Goal: Information Seeking & Learning: Find specific fact

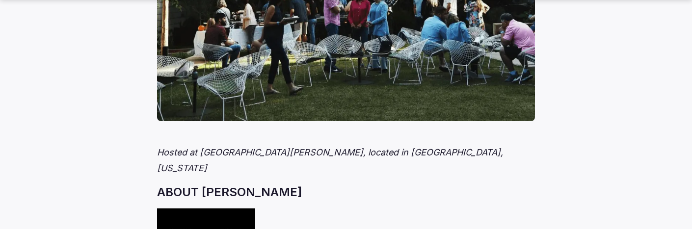
scroll to position [395, 0]
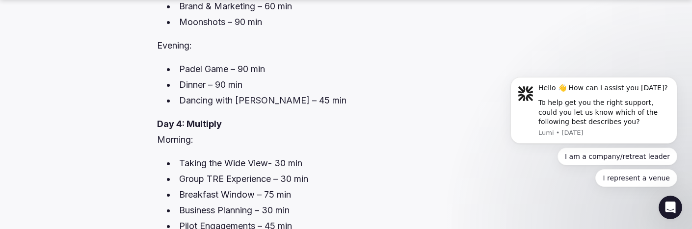
scroll to position [3227, 0]
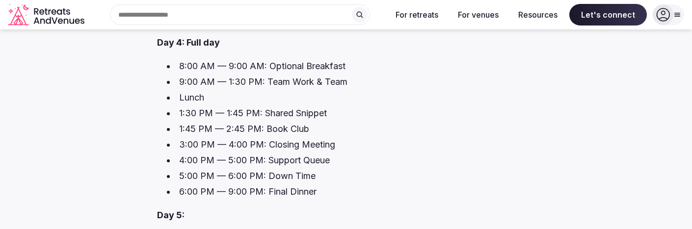
scroll to position [3327, 0]
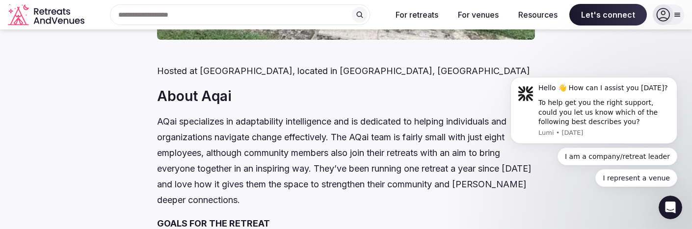
scroll to position [427, 0]
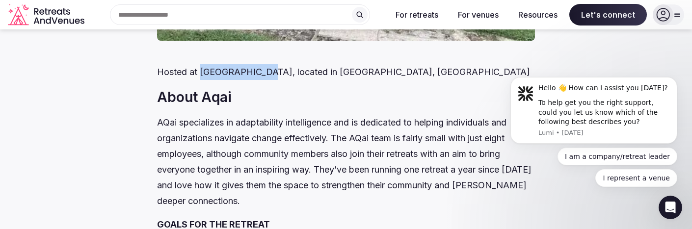
drag, startPoint x: 256, startPoint y: 73, endPoint x: 198, endPoint y: 78, distance: 58.1
click at [198, 78] on p "Hosted at [GEOGRAPHIC_DATA], located in [GEOGRAPHIC_DATA], [GEOGRAPHIC_DATA]" at bounding box center [345, 72] width 377 height 16
copy p "Hotel Mas Sola"
